Goal: Communication & Community: Answer question/provide support

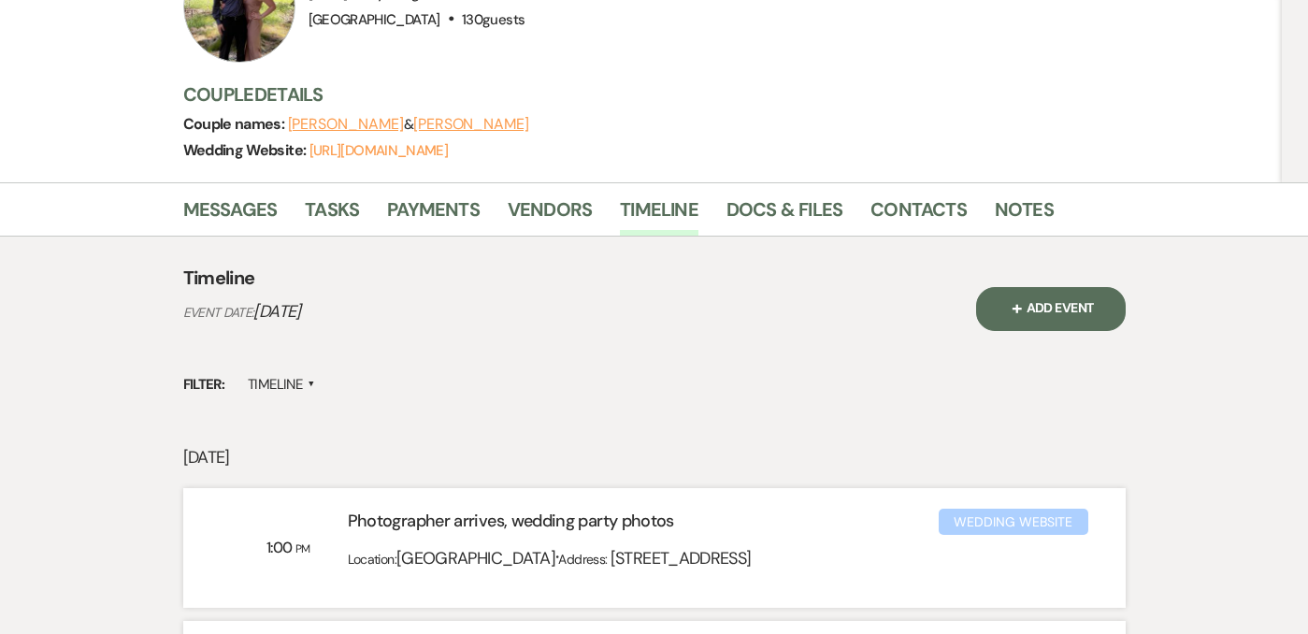
scroll to position [221, 0]
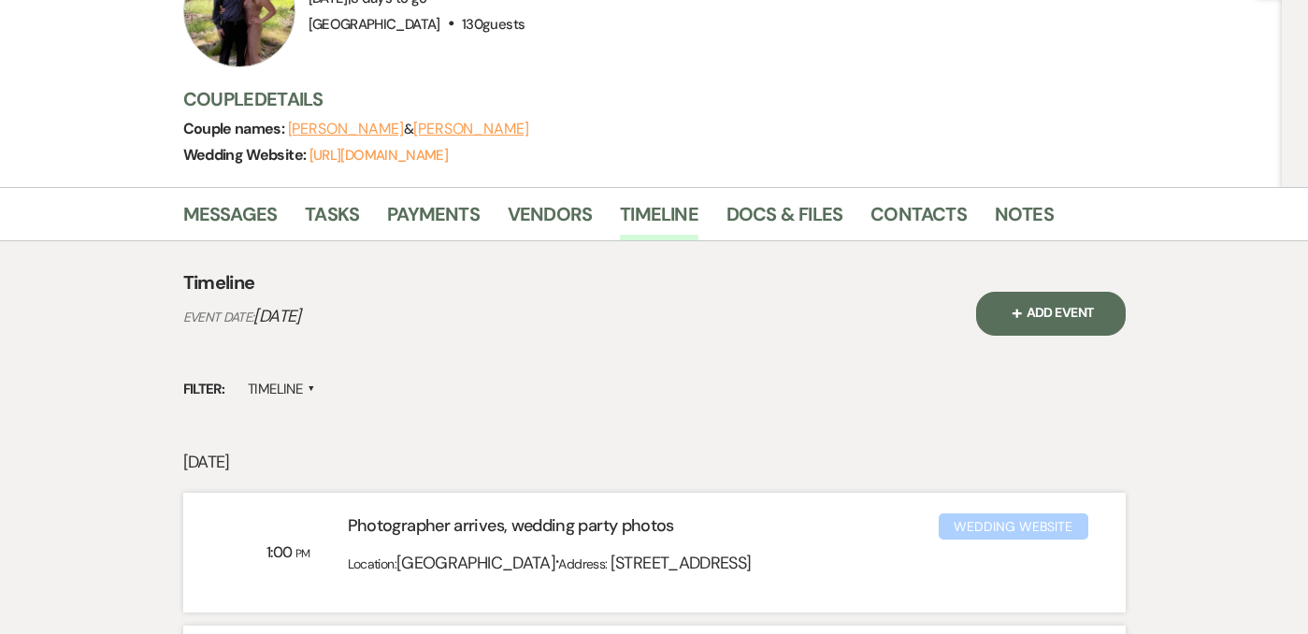
click at [603, 463] on p "[DATE]" at bounding box center [654, 462] width 942 height 27
click at [597, 175] on div "Event Details Edit Event Date: [DATE] | 3 days to go Venue: [GEOGRAPHIC_DATA] .…" at bounding box center [715, 71] width 1065 height 232
click at [569, 206] on link "Vendors" at bounding box center [550, 219] width 84 height 41
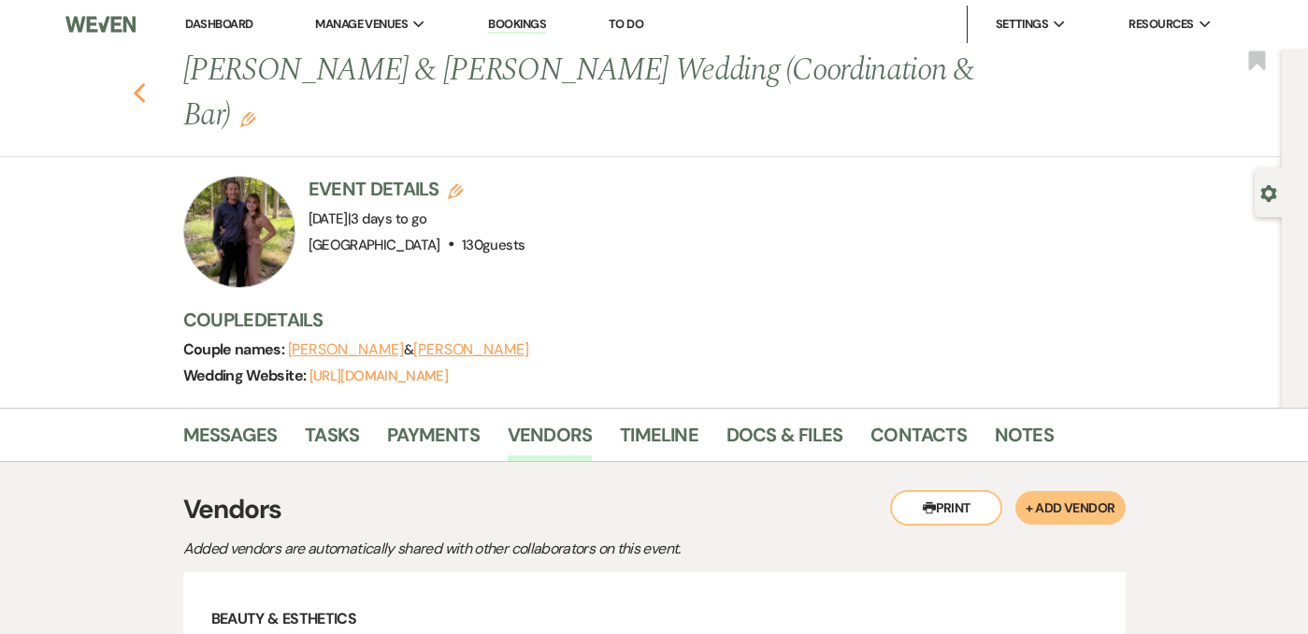
click at [136, 91] on use "button" at bounding box center [139, 93] width 12 height 21
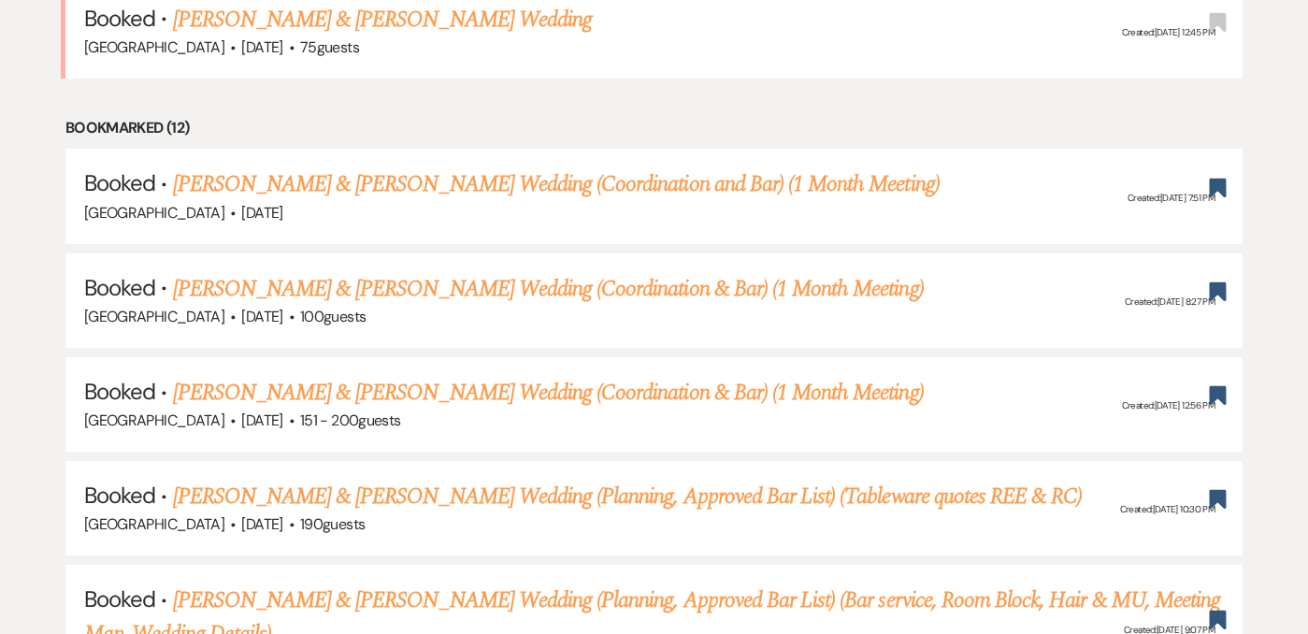
scroll to position [1666, 0]
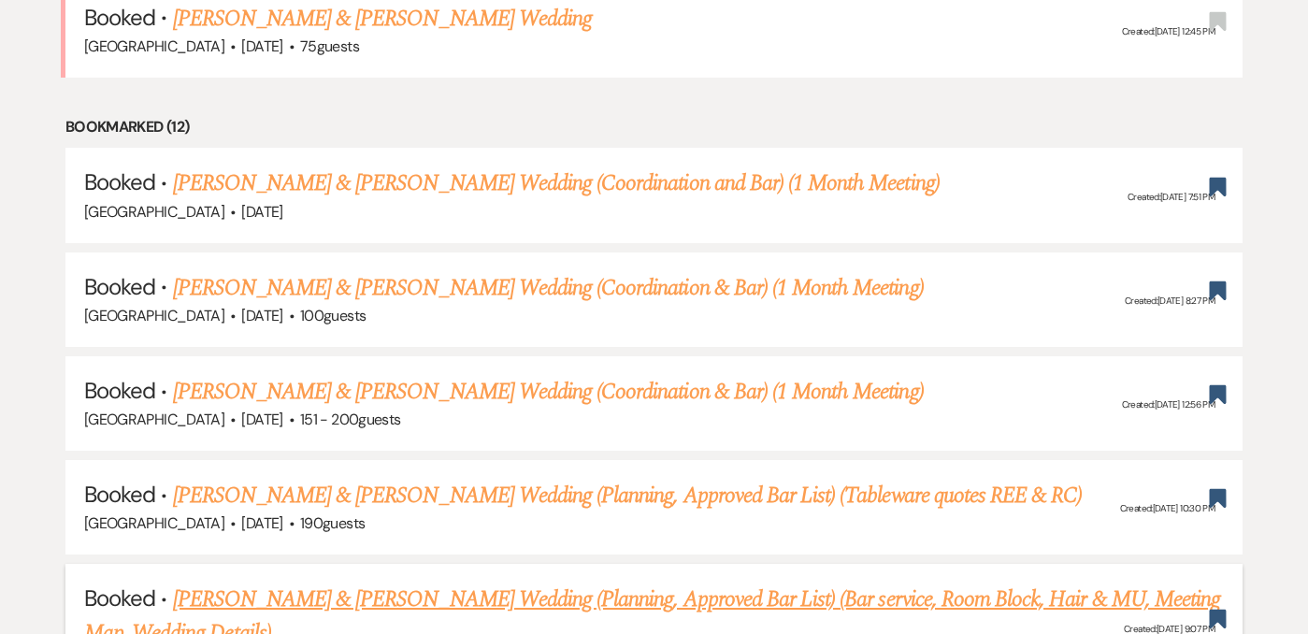
click at [515, 582] on link "[PERSON_NAME] & [PERSON_NAME] Wedding (Planning, Approved Bar List) (Bar servic…" at bounding box center [652, 615] width 1136 height 67
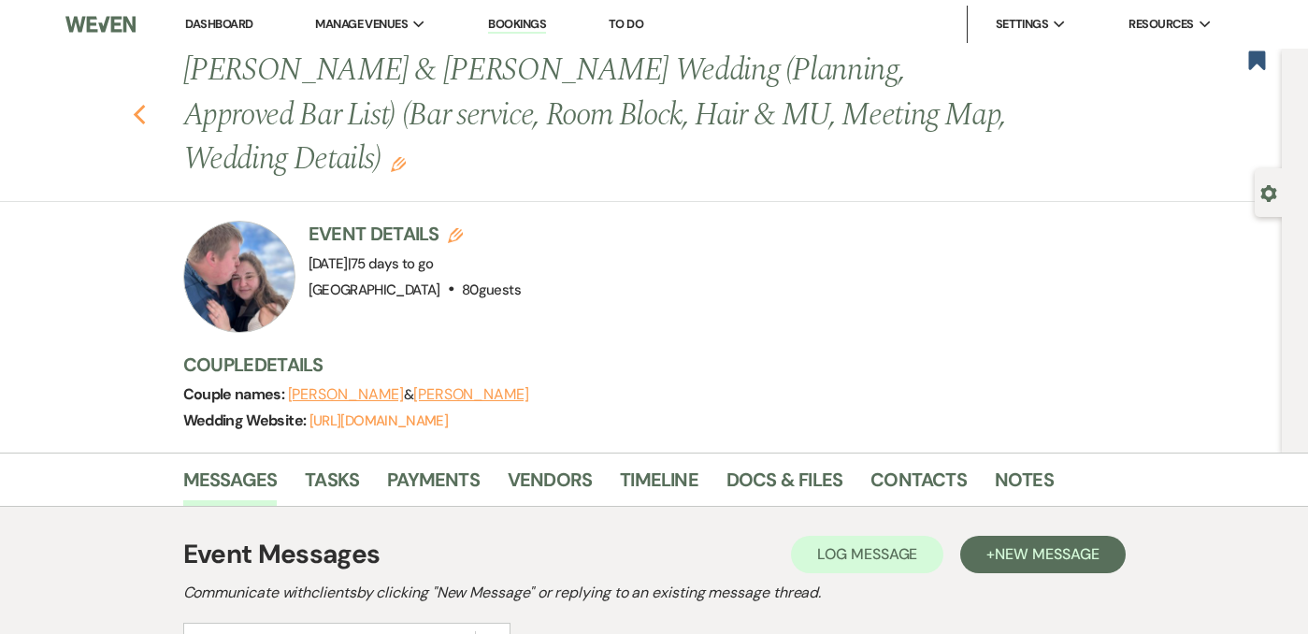
click at [140, 104] on icon "Previous" at bounding box center [140, 115] width 14 height 22
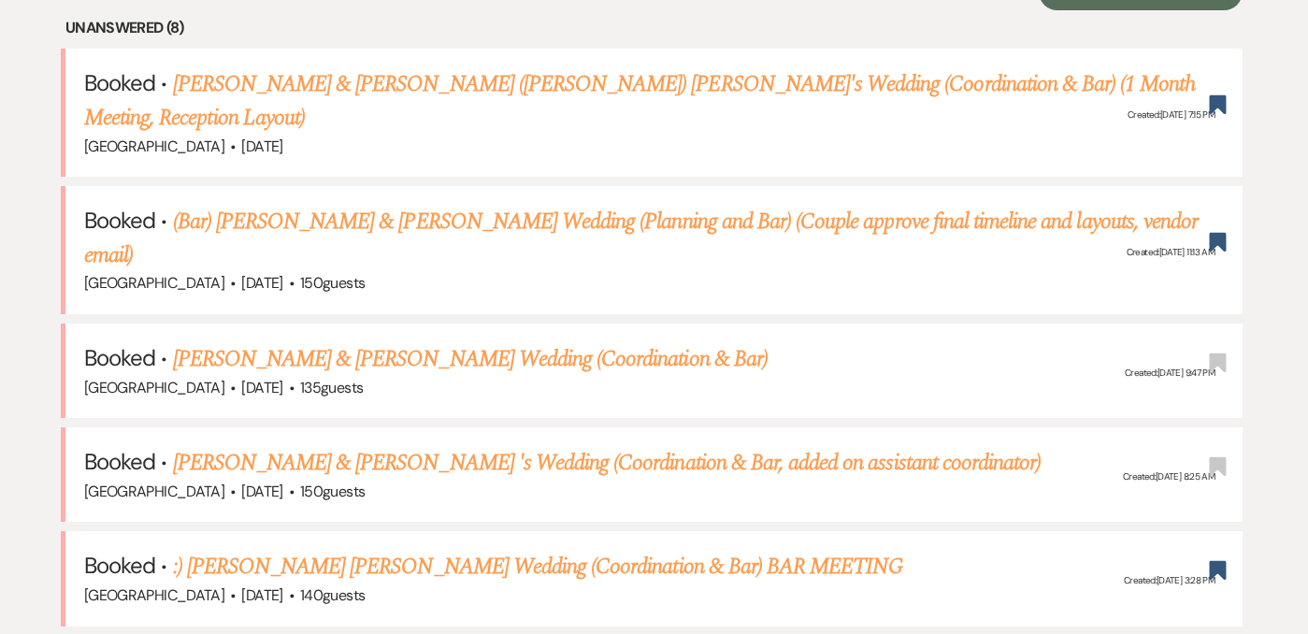
scroll to position [771, 0]
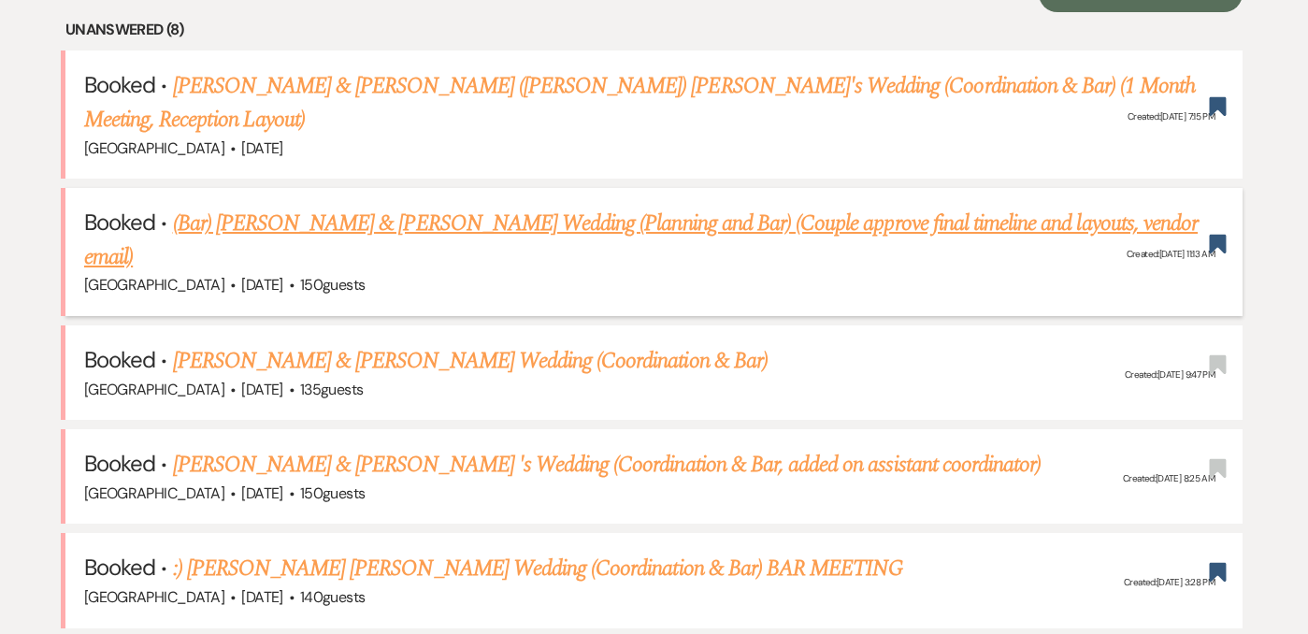
click at [316, 207] on link "(Bar) [PERSON_NAME] & [PERSON_NAME] Wedding (Planning and Bar) (Couple approve …" at bounding box center [640, 240] width 1113 height 67
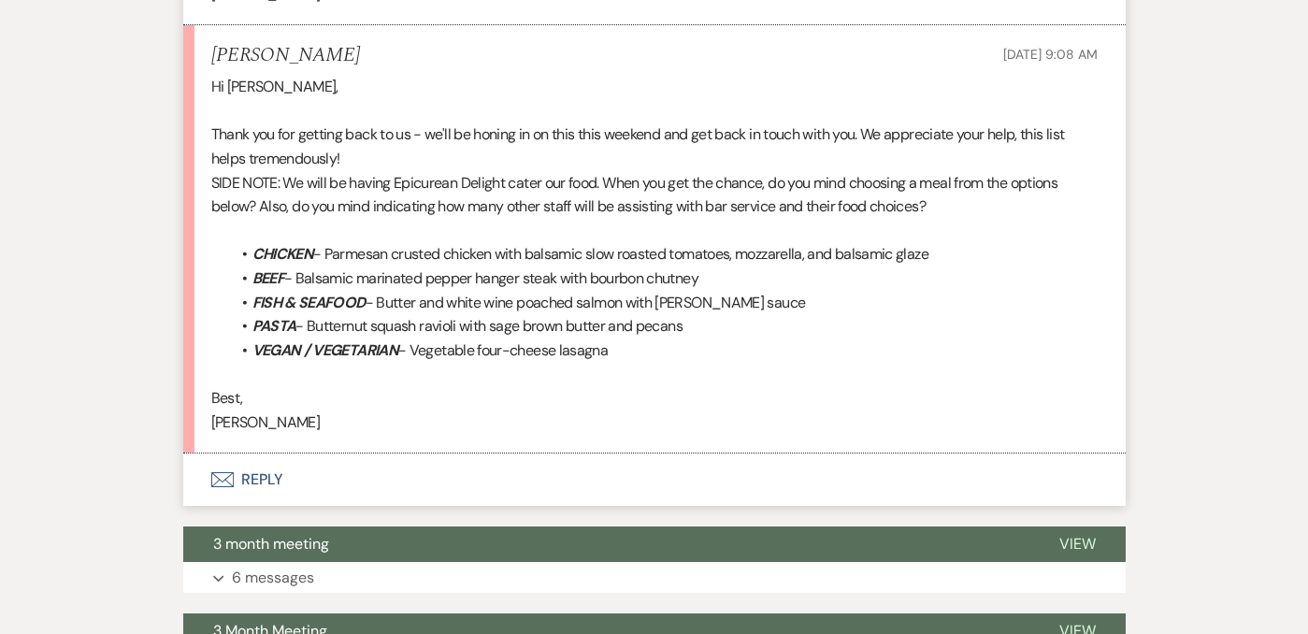
scroll to position [6110, 0]
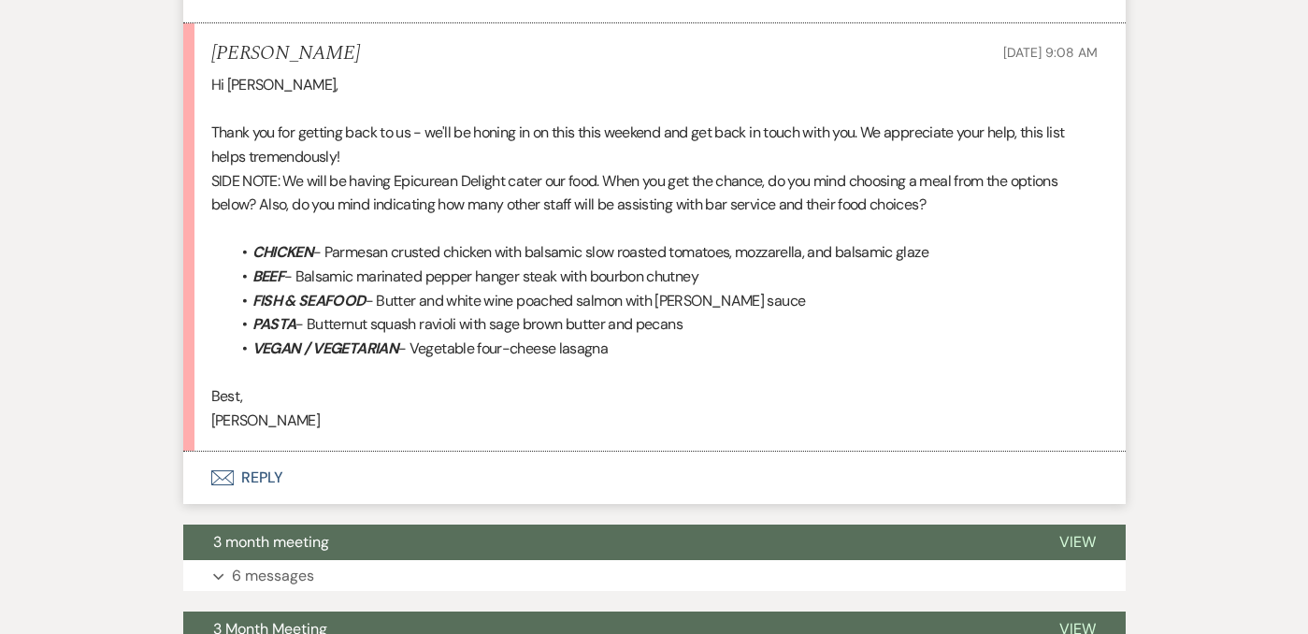
click at [267, 475] on button "Envelope Reply" at bounding box center [654, 477] width 942 height 52
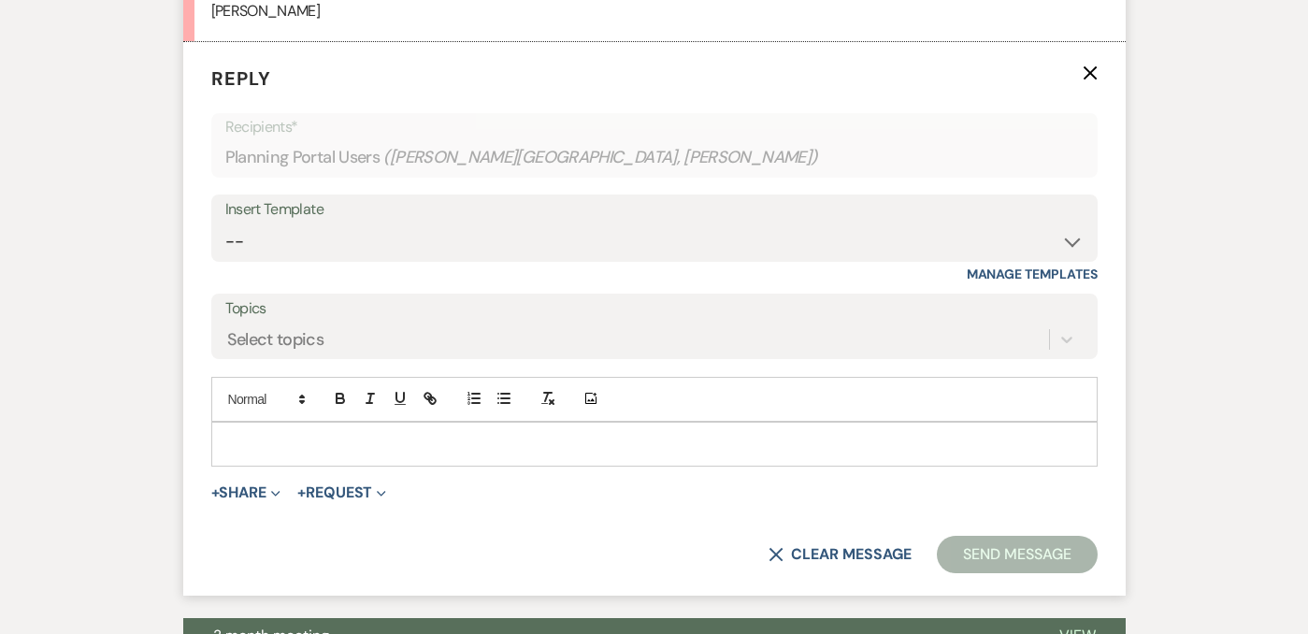
scroll to position [6521, 0]
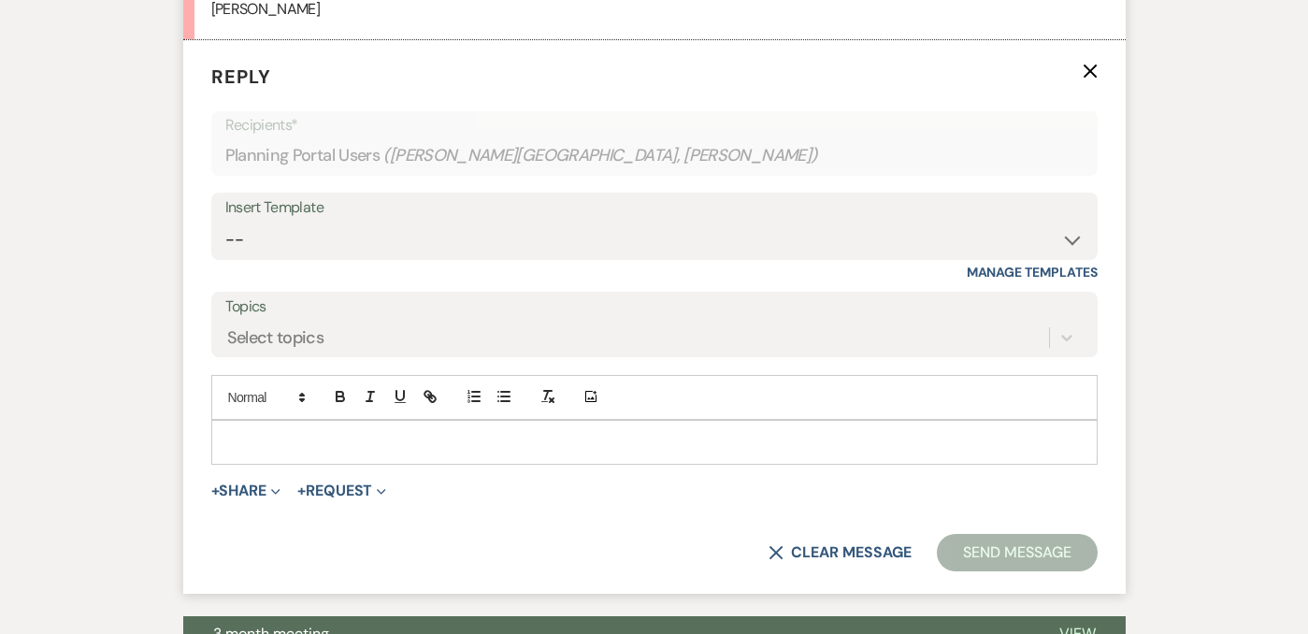
click at [264, 436] on p at bounding box center [654, 442] width 856 height 21
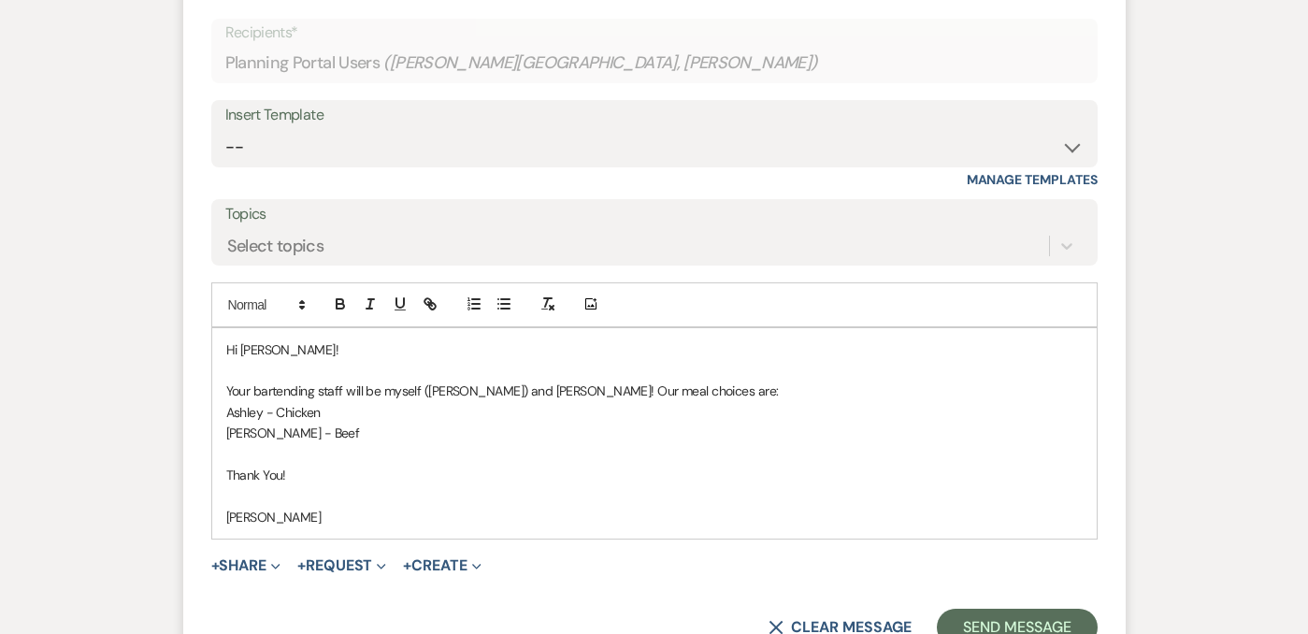
scroll to position [6605, 0]
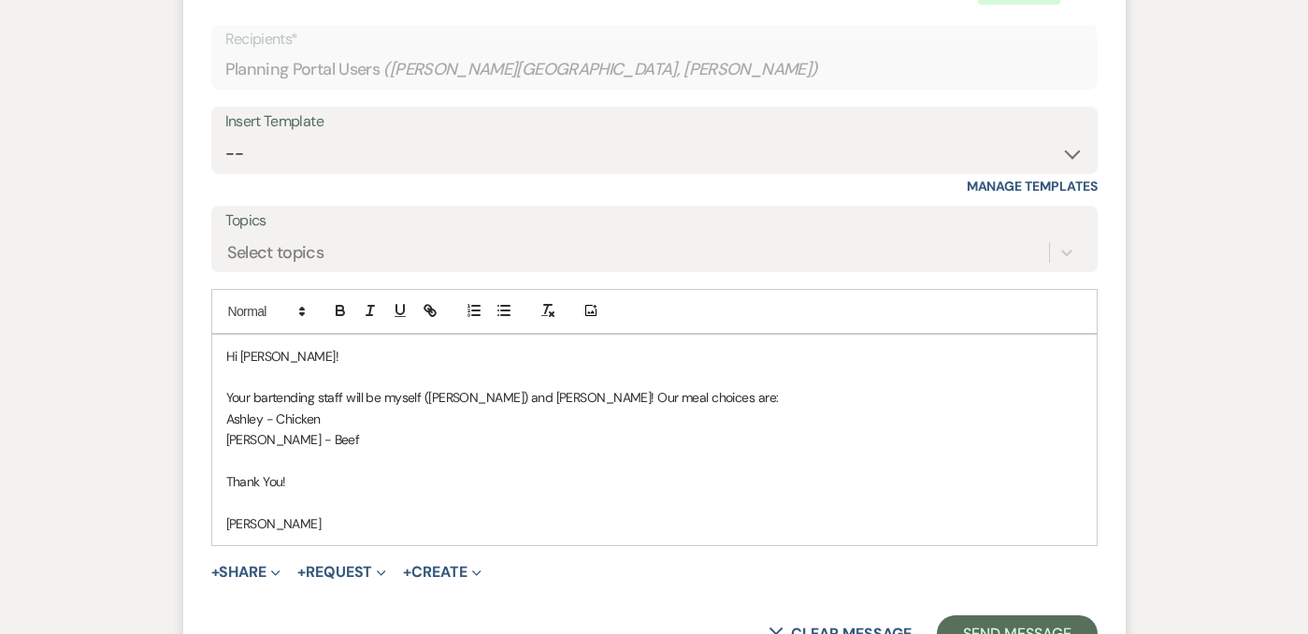
click at [555, 454] on p at bounding box center [654, 460] width 856 height 21
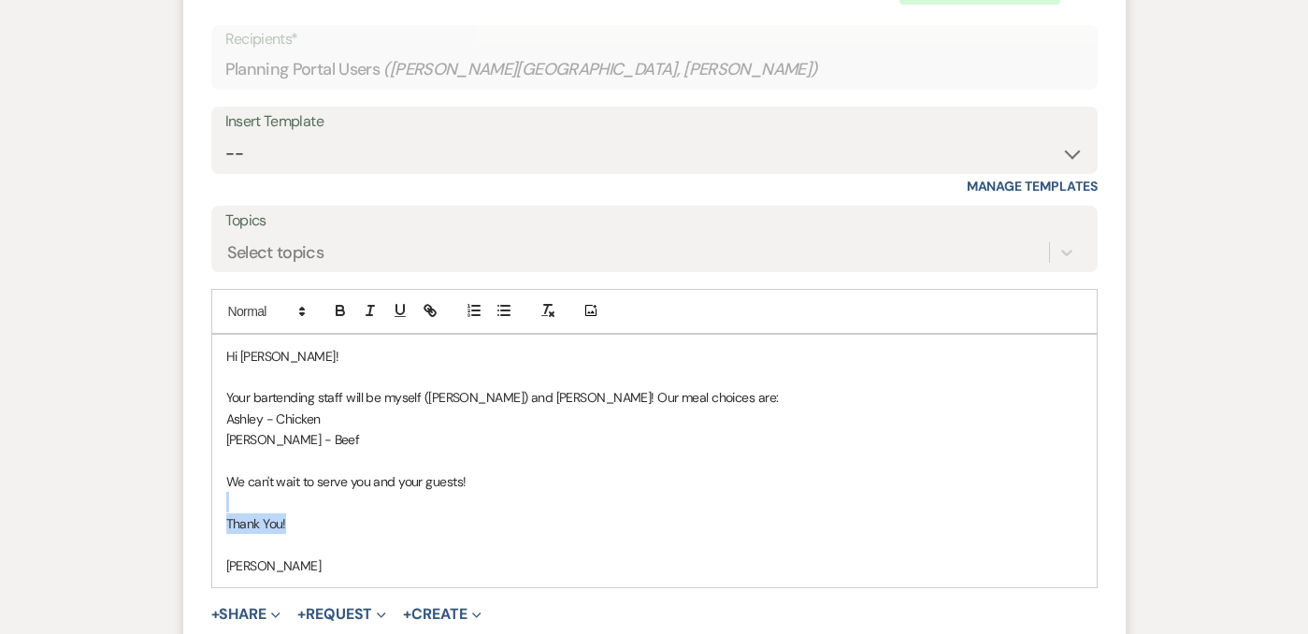
drag, startPoint x: 312, startPoint y: 509, endPoint x: 304, endPoint y: 524, distance: 17.2
click at [304, 524] on div "Hi [PERSON_NAME]! Your bartending staff will be myself ([PERSON_NAME]) and [PER…" at bounding box center [654, 461] width 884 height 252
click at [364, 515] on p "Thank You!" at bounding box center [654, 523] width 856 height 21
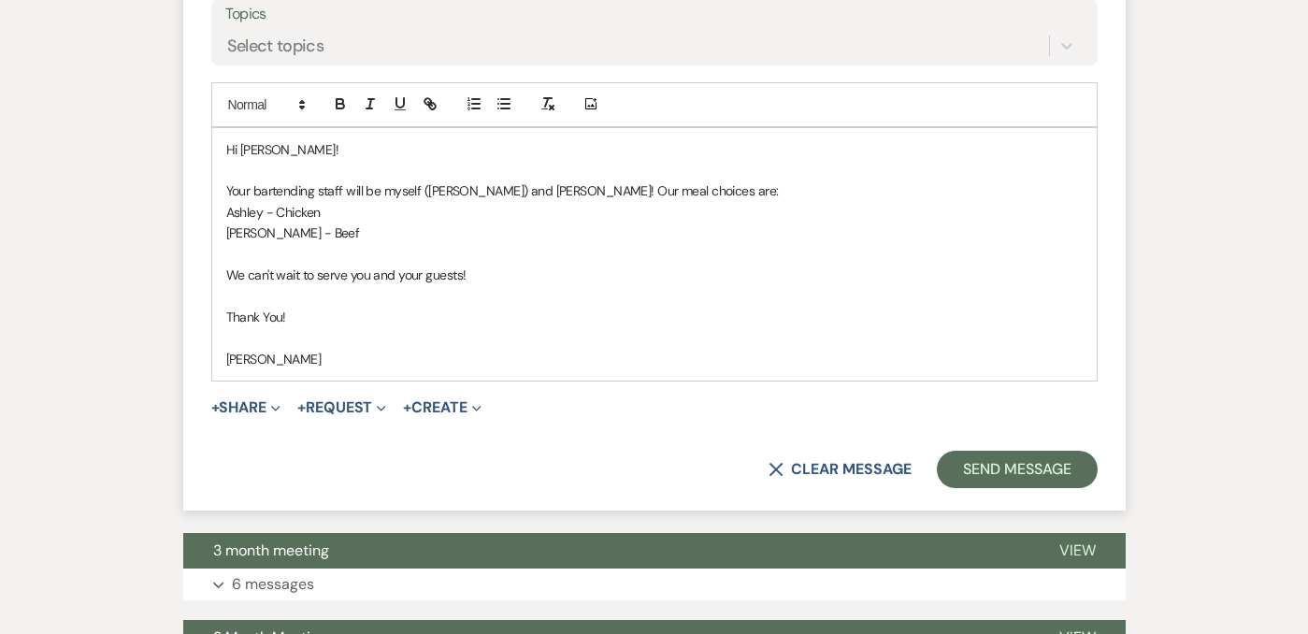
scroll to position [6823, 0]
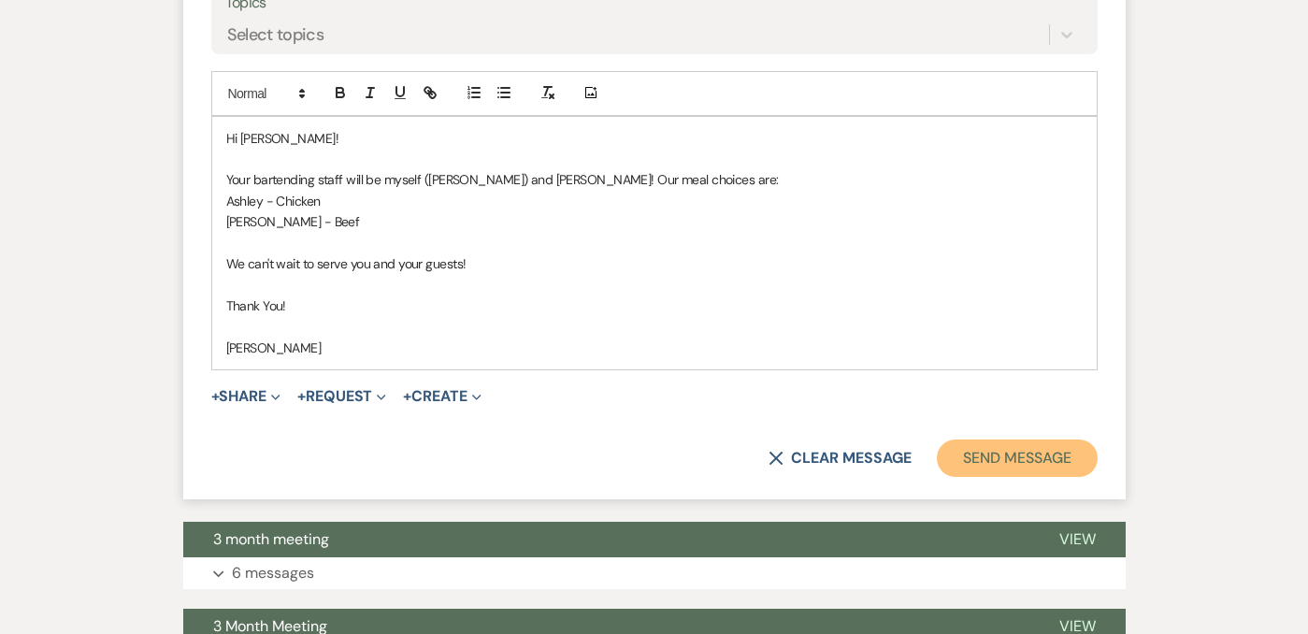
click at [1066, 460] on button "Send Message" at bounding box center [1017, 457] width 160 height 37
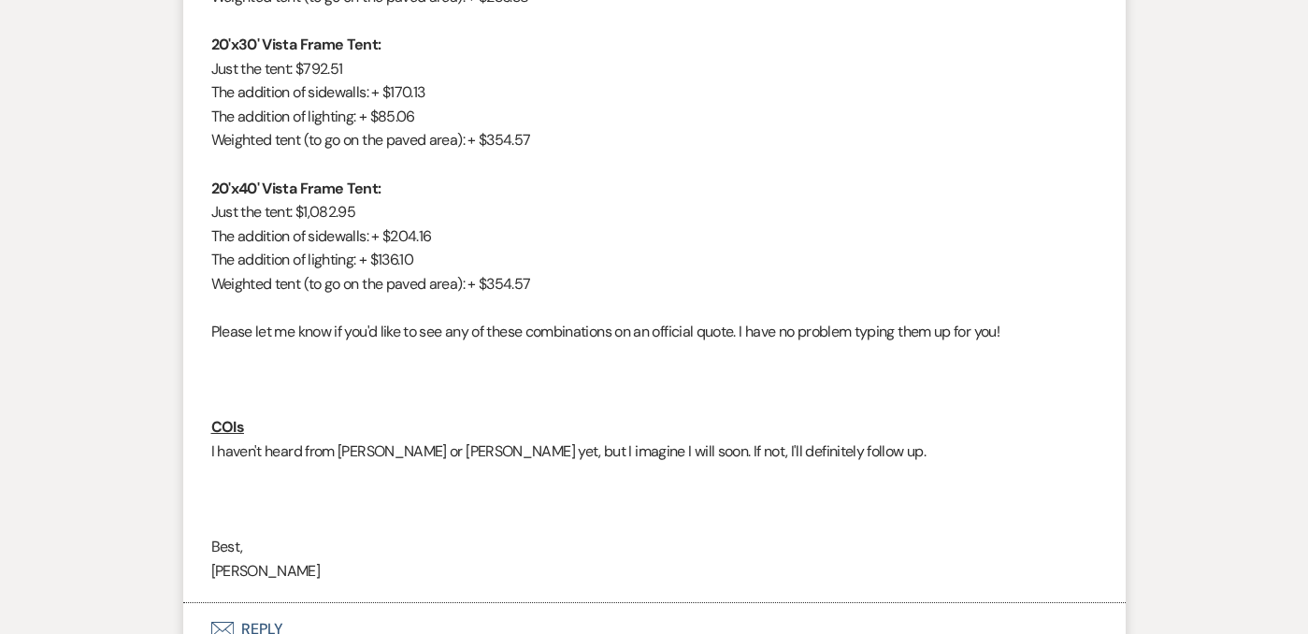
scroll to position [2546, 0]
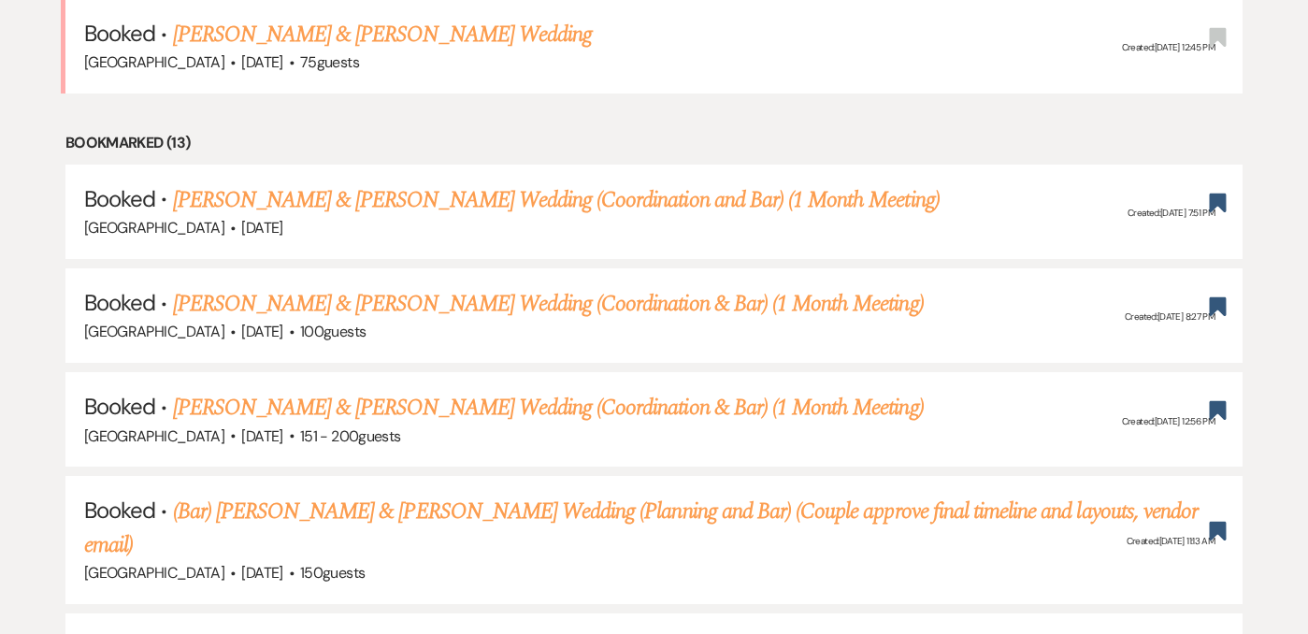
scroll to position [1537, 0]
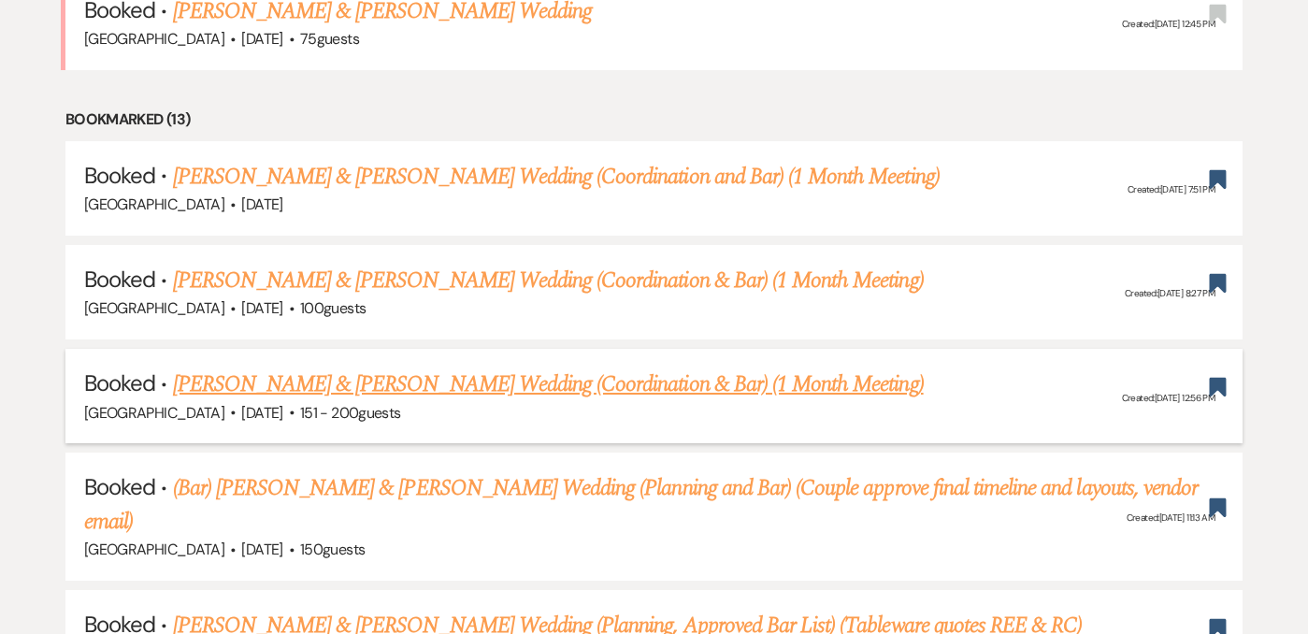
click at [488, 367] on link "[PERSON_NAME] & [PERSON_NAME] Wedding (Coordination & Bar) (1 Month Meeting)" at bounding box center [548, 384] width 751 height 34
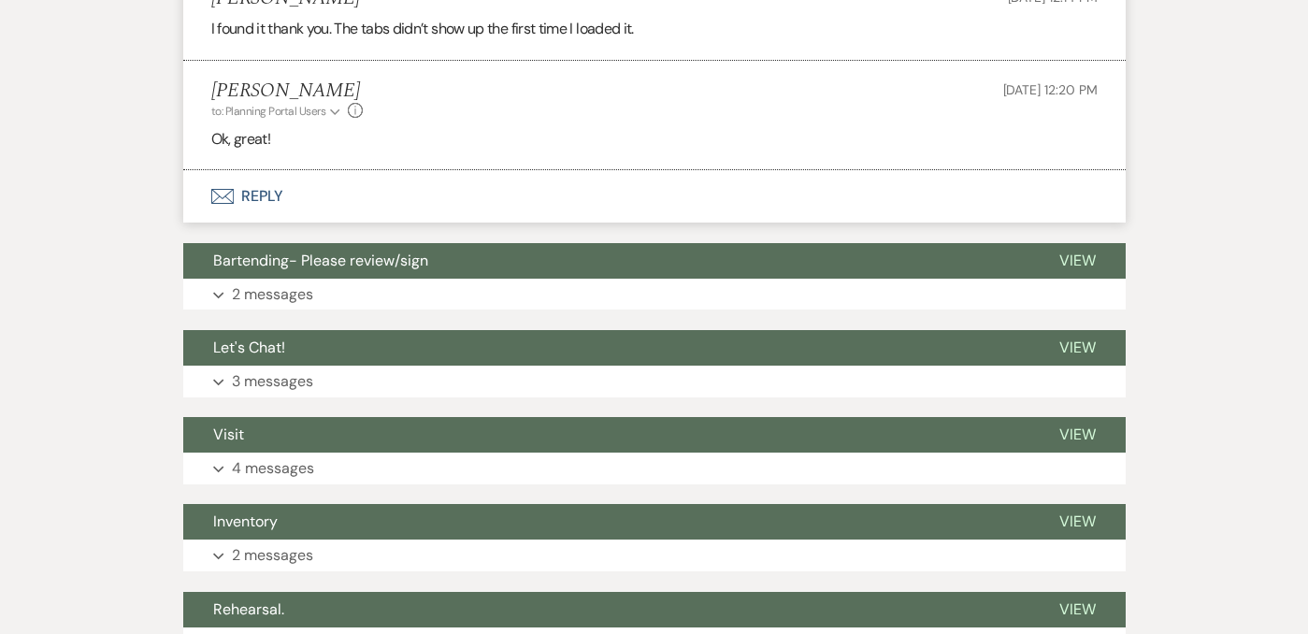
scroll to position [1912, 0]
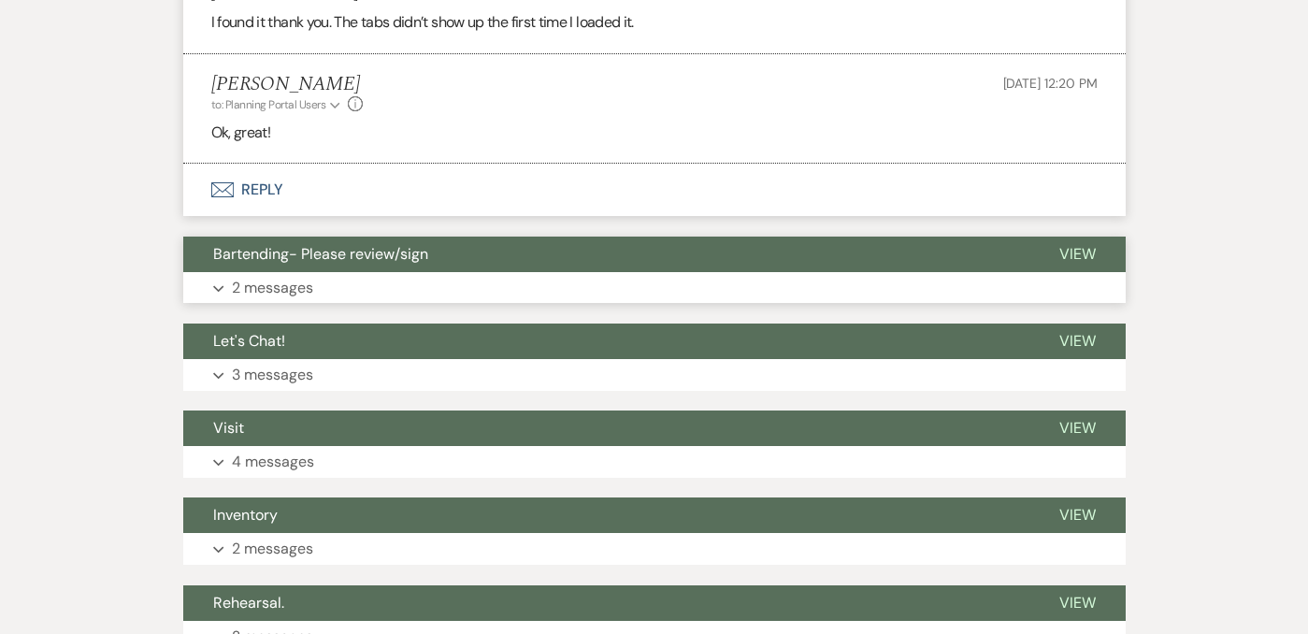
click at [479, 280] on button "Expand 2 messages" at bounding box center [654, 288] width 942 height 32
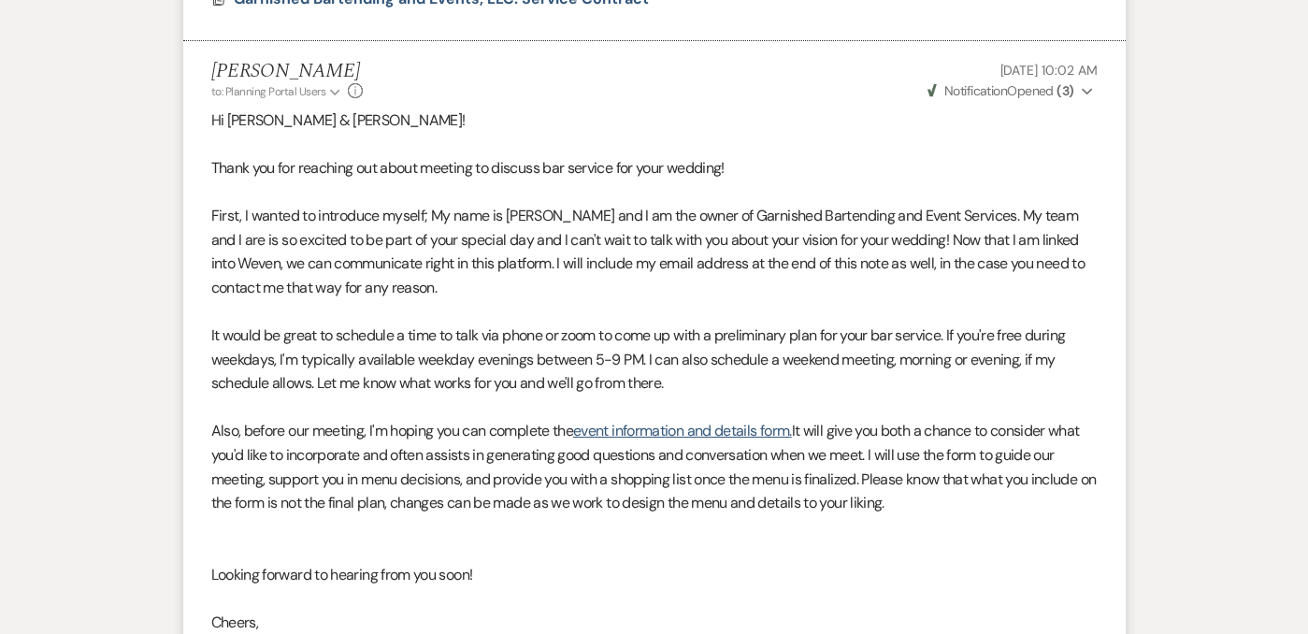
scroll to position [2955, 0]
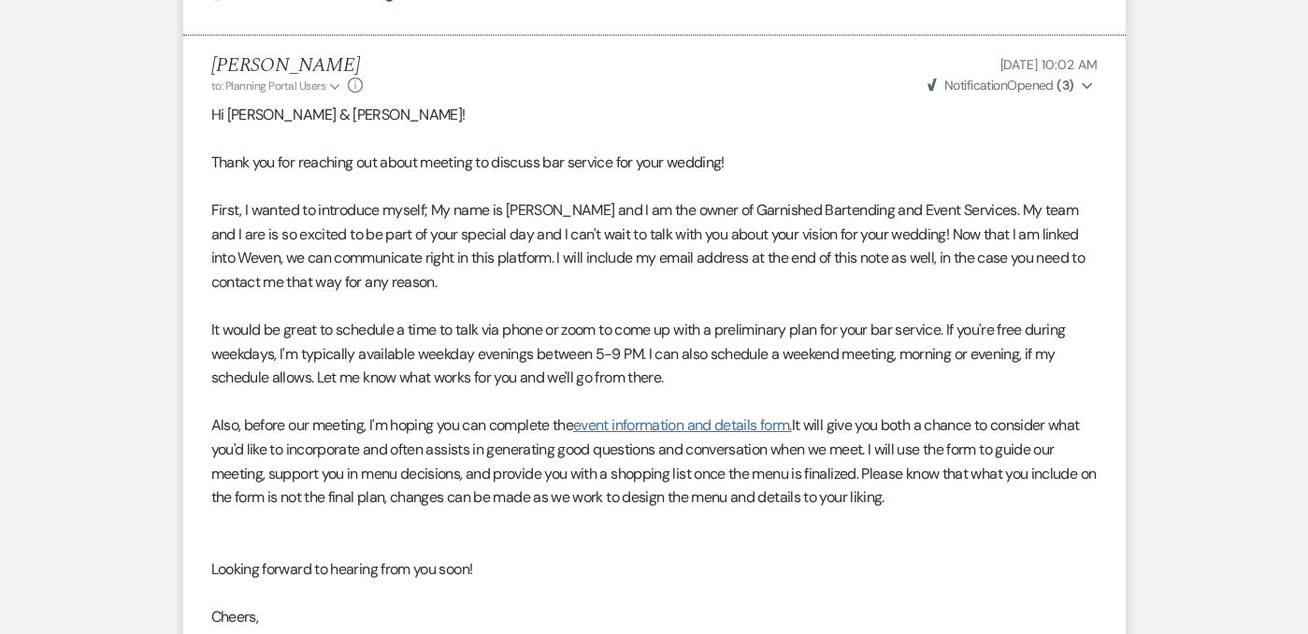
click at [658, 421] on link "event information and details form" at bounding box center [681, 425] width 216 height 20
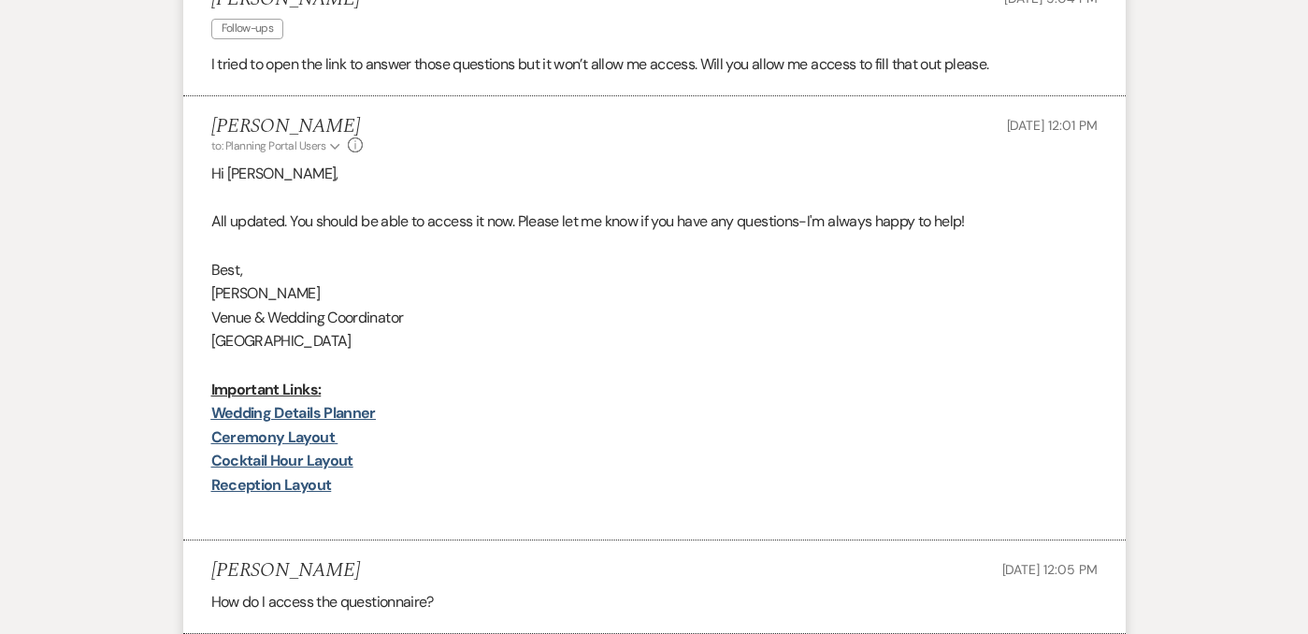
scroll to position [699, 0]
